Goal: Task Accomplishment & Management: Manage account settings

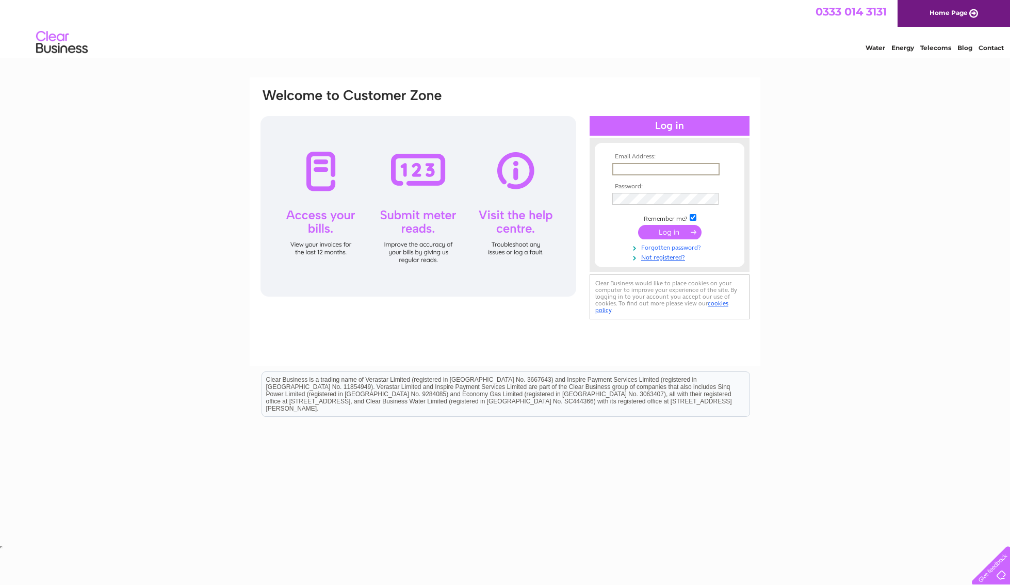
click at [692, 250] on link "Forgotten password?" at bounding box center [670, 247] width 117 height 10
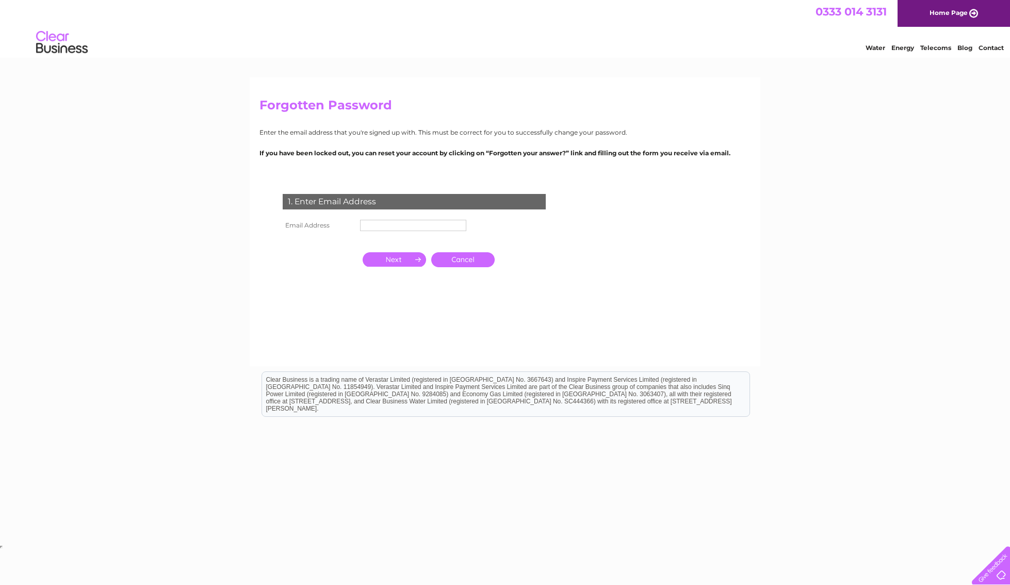
click at [423, 229] on input "text" at bounding box center [413, 225] width 106 height 11
type input "daniel@thebadgersettnewtown.co.uk"
click at [399, 262] on input "button" at bounding box center [394, 259] width 63 height 14
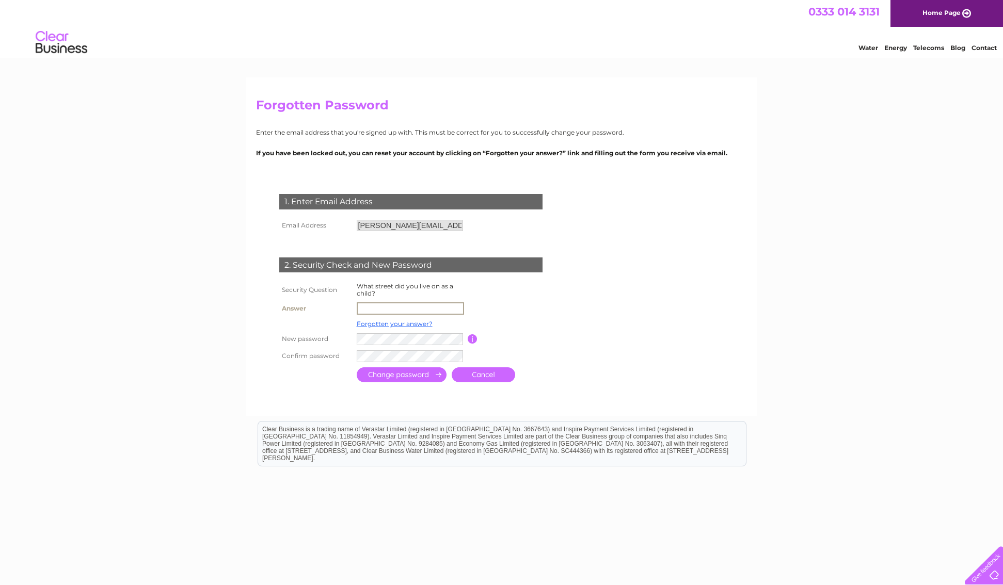
click at [390, 311] on input "text" at bounding box center [410, 308] width 107 height 12
type input "Dysart Terrace"
click at [401, 382] on input "submit" at bounding box center [402, 374] width 90 height 15
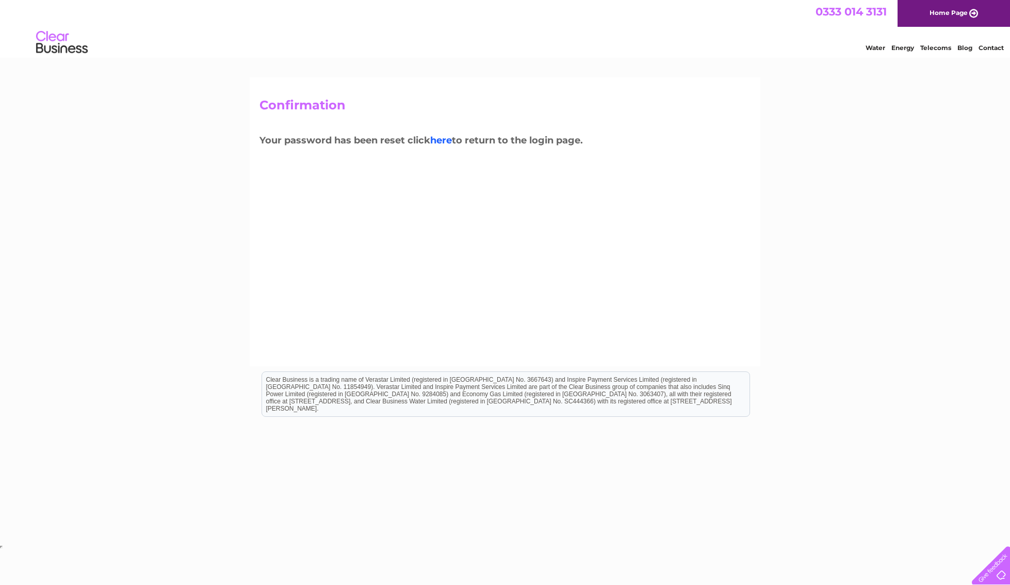
click at [447, 139] on link "here" at bounding box center [441, 140] width 22 height 11
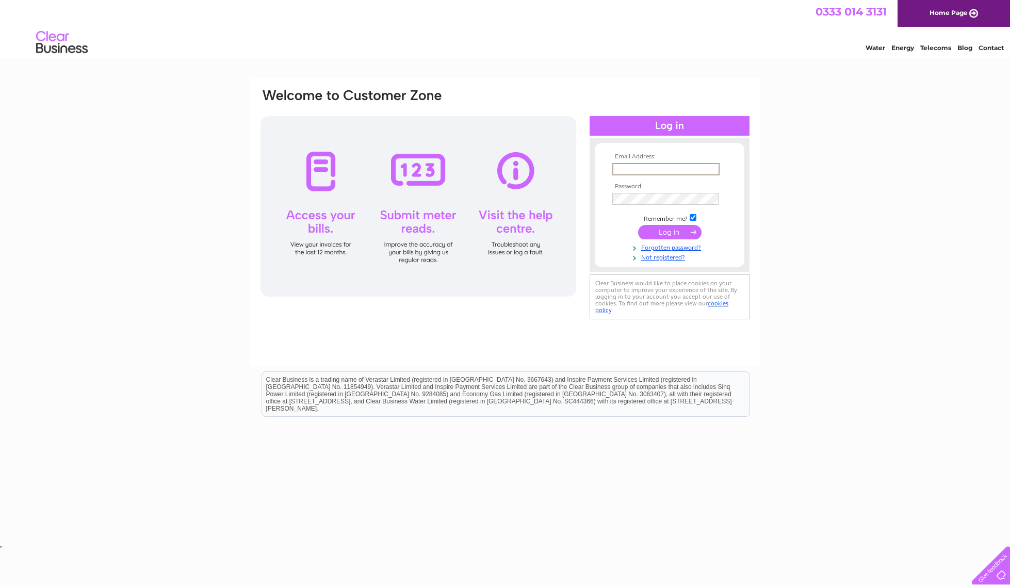
type input "daniel@thebadgersettnewtown.co.uk"
click at [667, 236] on input "submit" at bounding box center [669, 231] width 63 height 14
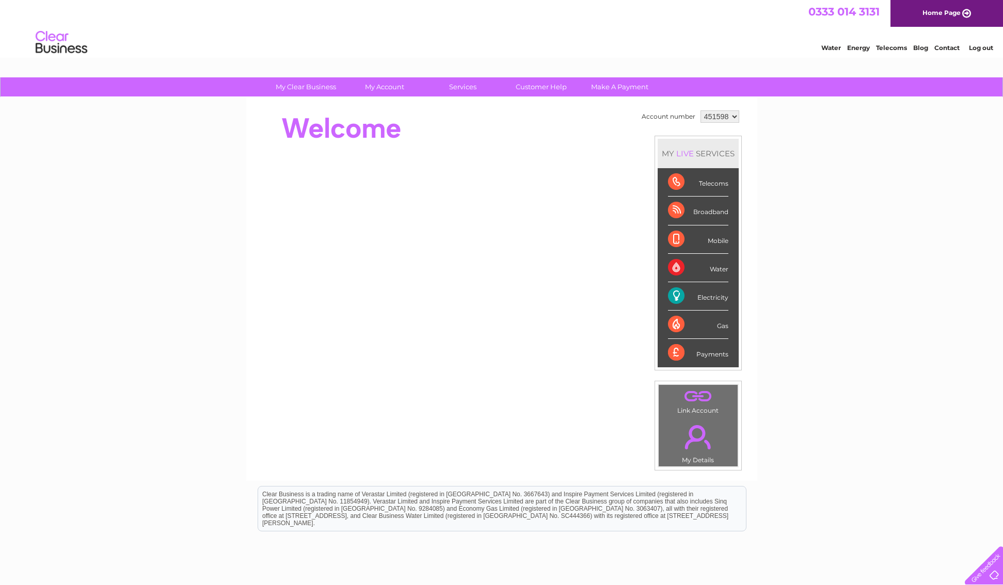
click at [712, 297] on div "Electricity" at bounding box center [698, 296] width 60 height 28
click at [680, 294] on div "Electricity" at bounding box center [698, 296] width 60 height 28
